Goal: Check status: Check status

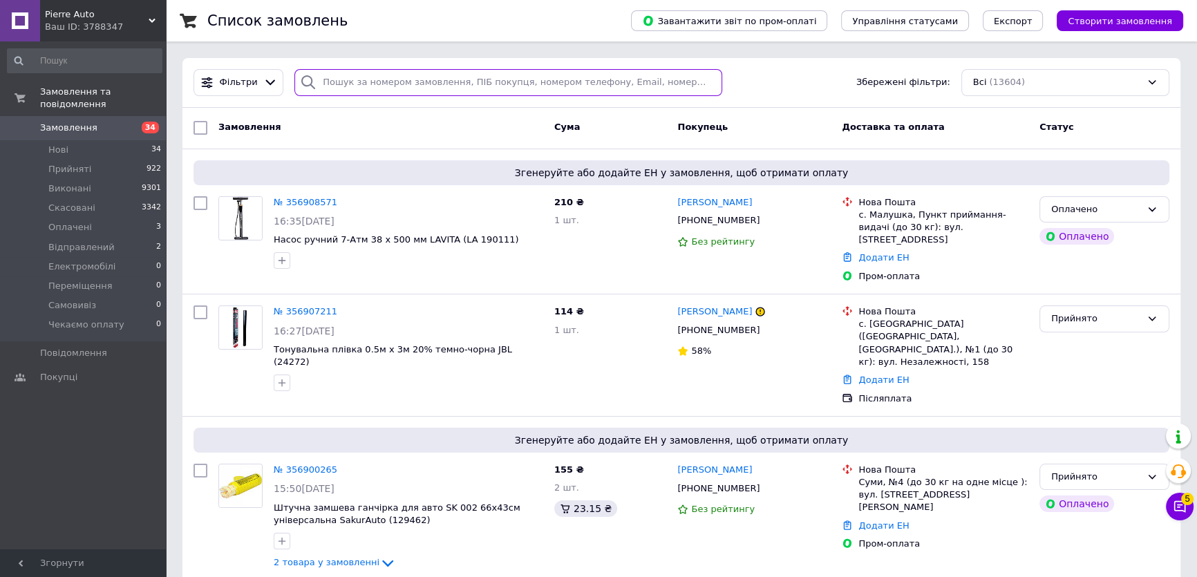
click at [700, 79] on input "search" at bounding box center [508, 82] width 428 height 27
paste input "356628899"
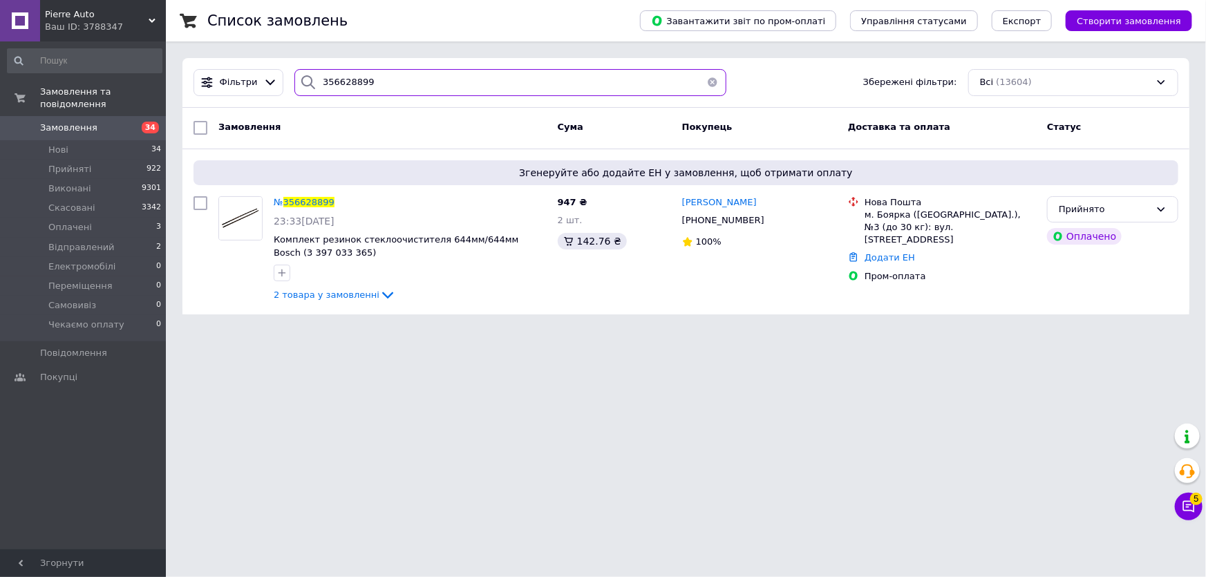
paste input "908571"
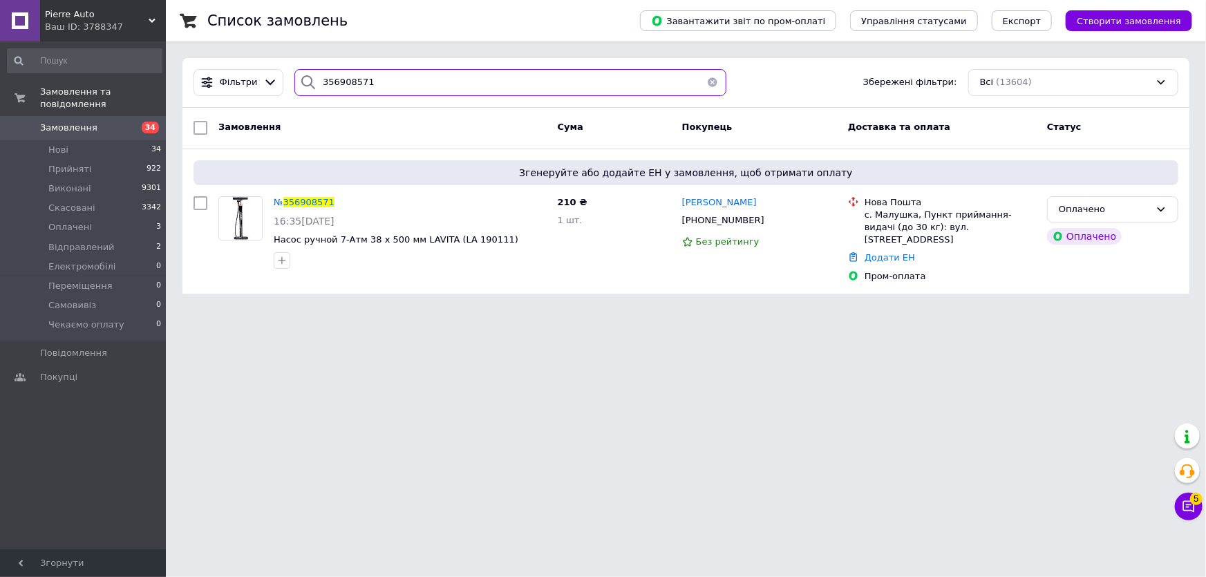
type input "356908571"
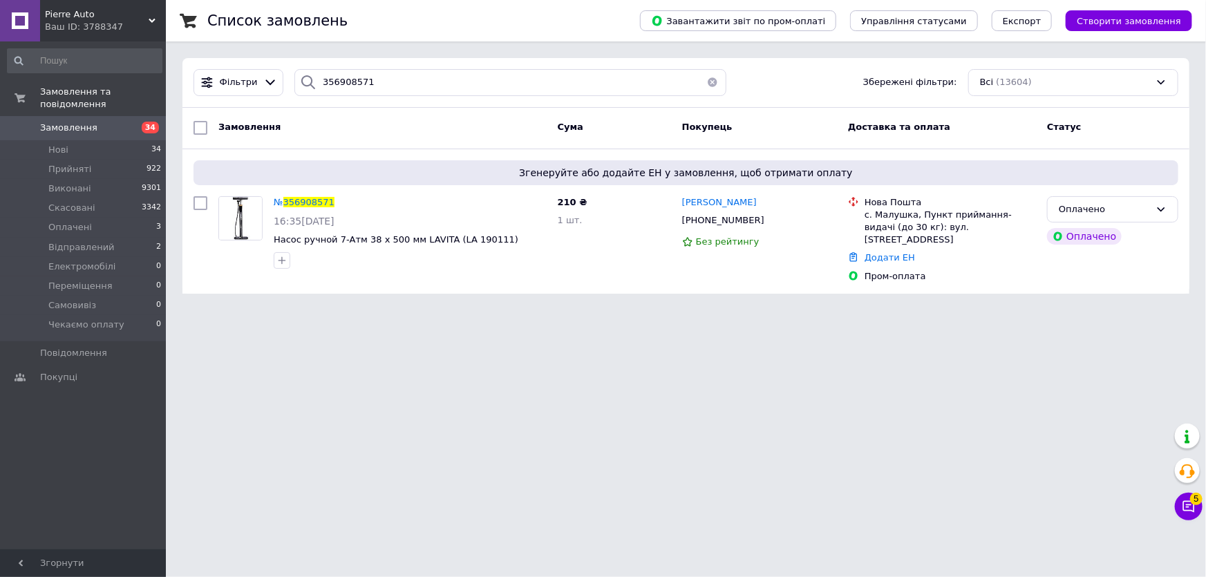
click at [632, 310] on html "Pierre Auto Ваш ID: 3788347 Сайт Pierre Auto Кабінет покупця Перевірити стан си…" at bounding box center [603, 155] width 1206 height 310
click at [736, 310] on html "Pierre Auto Ваш ID: 3788347 Сайт Pierre Auto Кабінет покупця Перевірити стан си…" at bounding box center [603, 155] width 1206 height 310
click at [893, 222] on div "с. Малушка, Пункт приймання-видачі (до 30 кг): вул. [STREET_ADDRESS]" at bounding box center [949, 228] width 171 height 38
click at [889, 219] on div "с. Малушка, Пункт приймання-видачі (до 30 кг): вул. [STREET_ADDRESS]" at bounding box center [949, 228] width 171 height 38
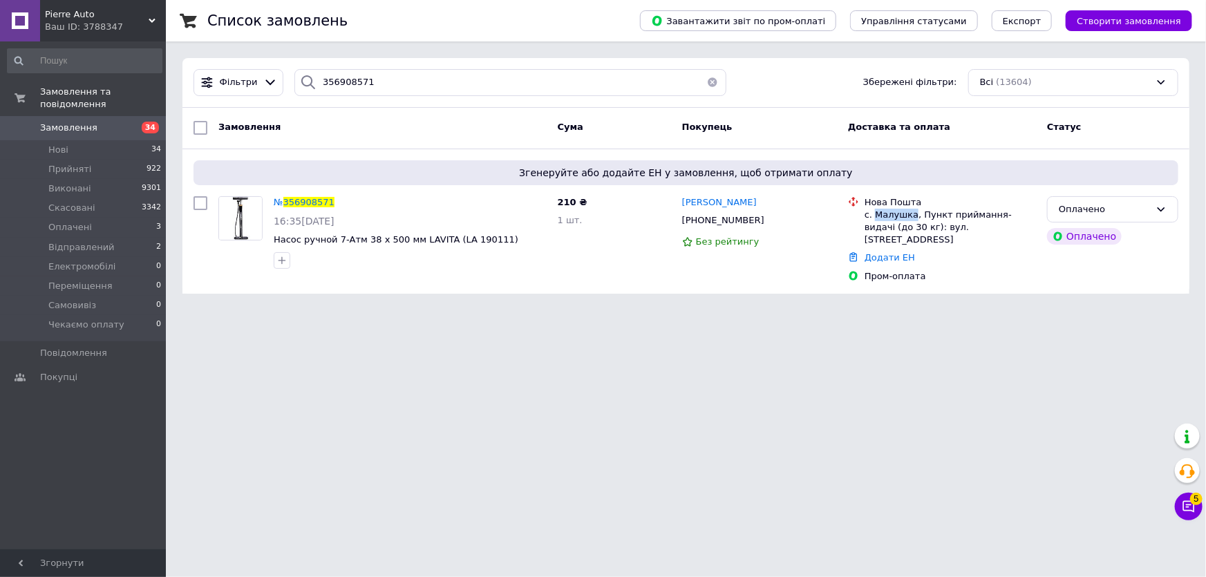
copy div "Малушка"
